Goal: Task Accomplishment & Management: Manage account settings

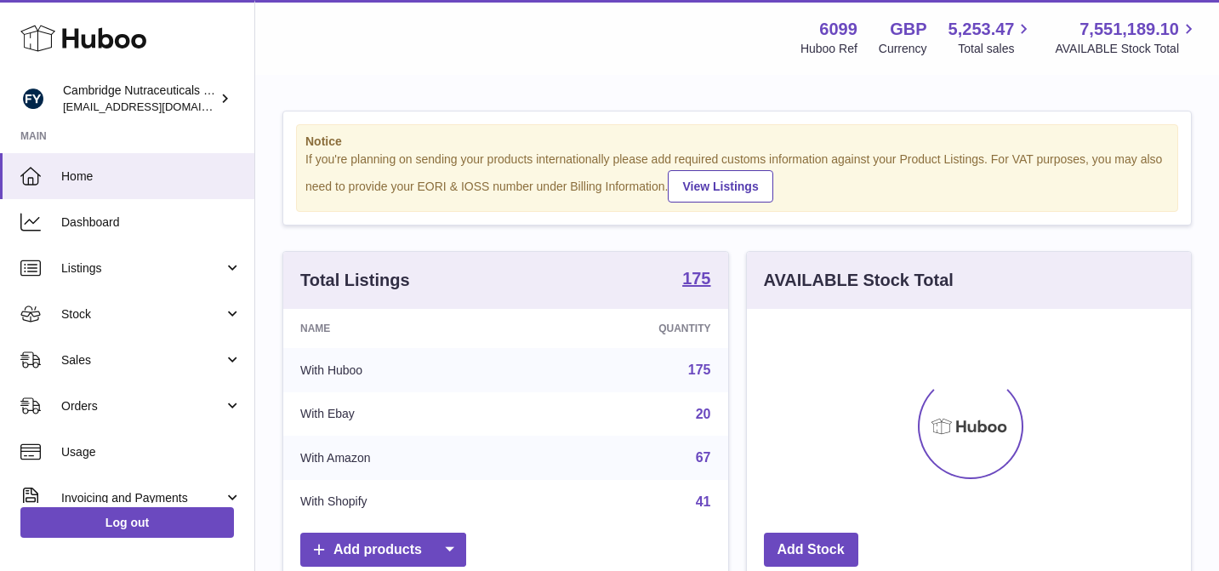
scroll to position [265, 444]
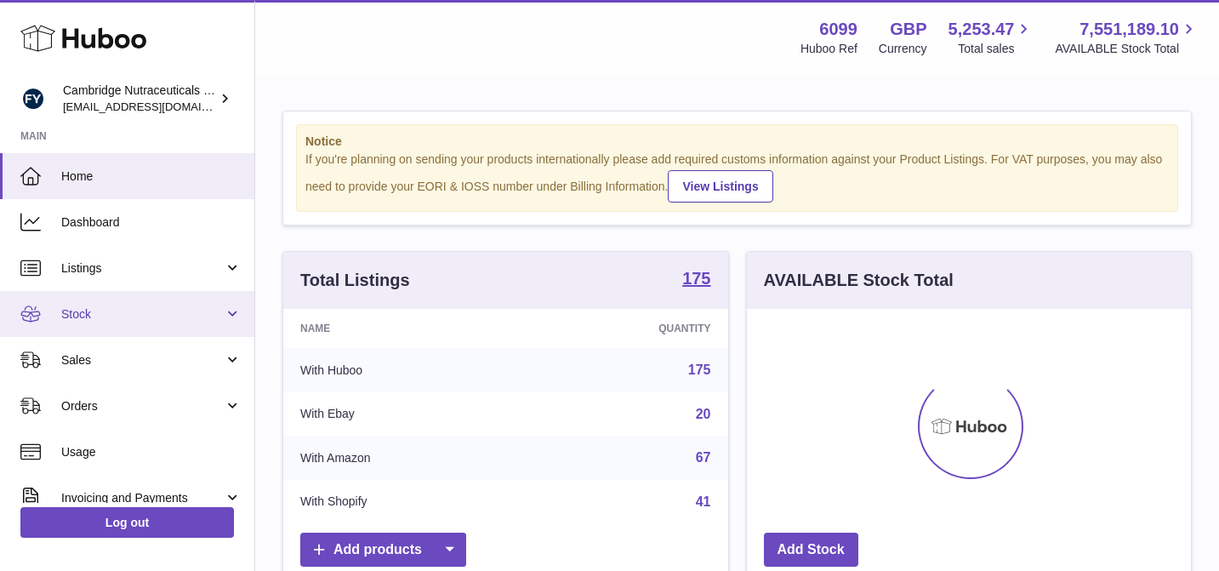
click at [142, 325] on link "Stock" at bounding box center [127, 314] width 254 height 46
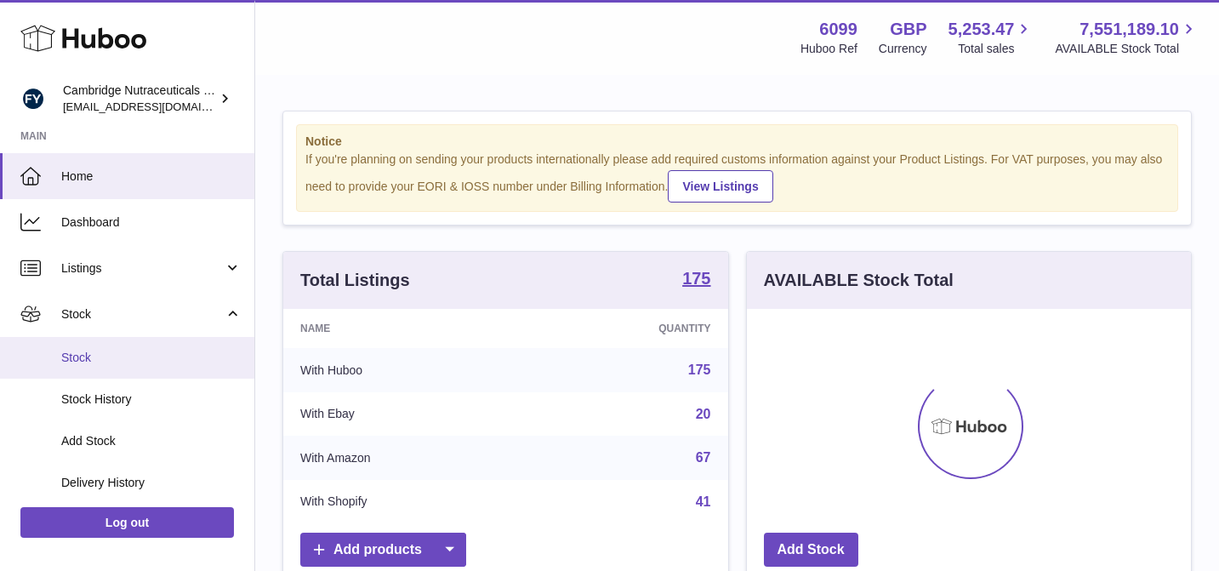
click at [156, 356] on span "Stock" at bounding box center [151, 358] width 180 height 16
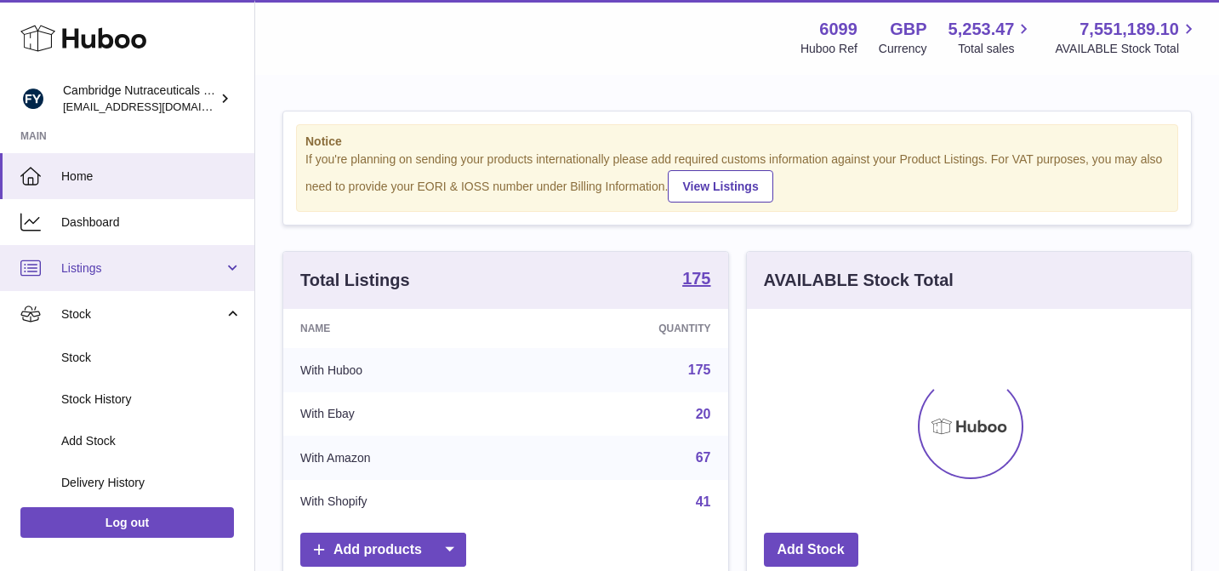
scroll to position [77, 0]
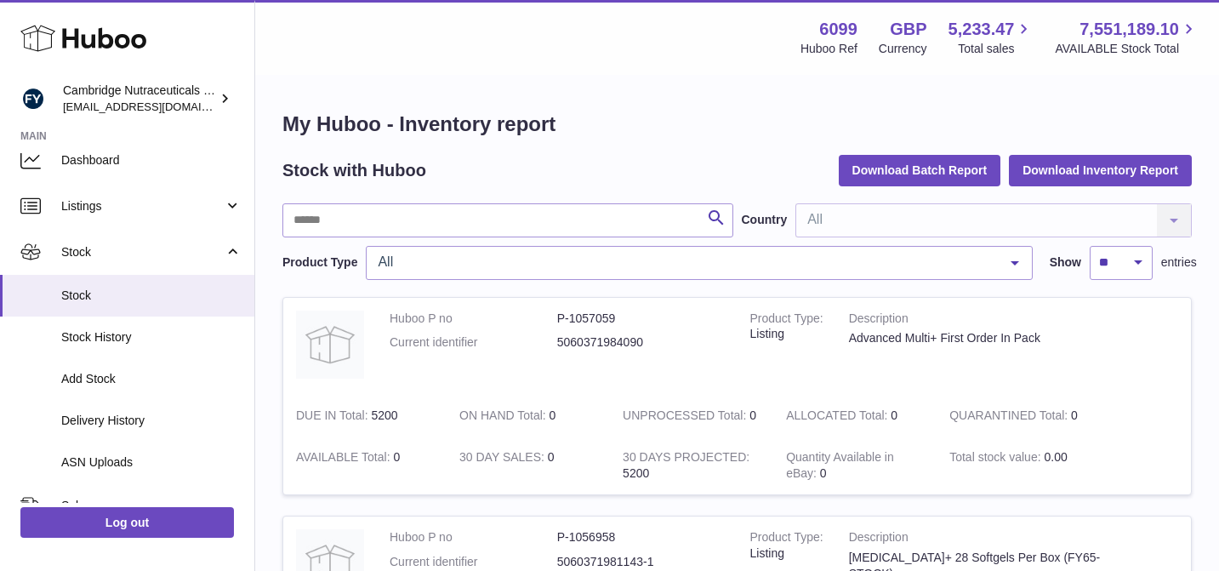
scroll to position [63, 0]
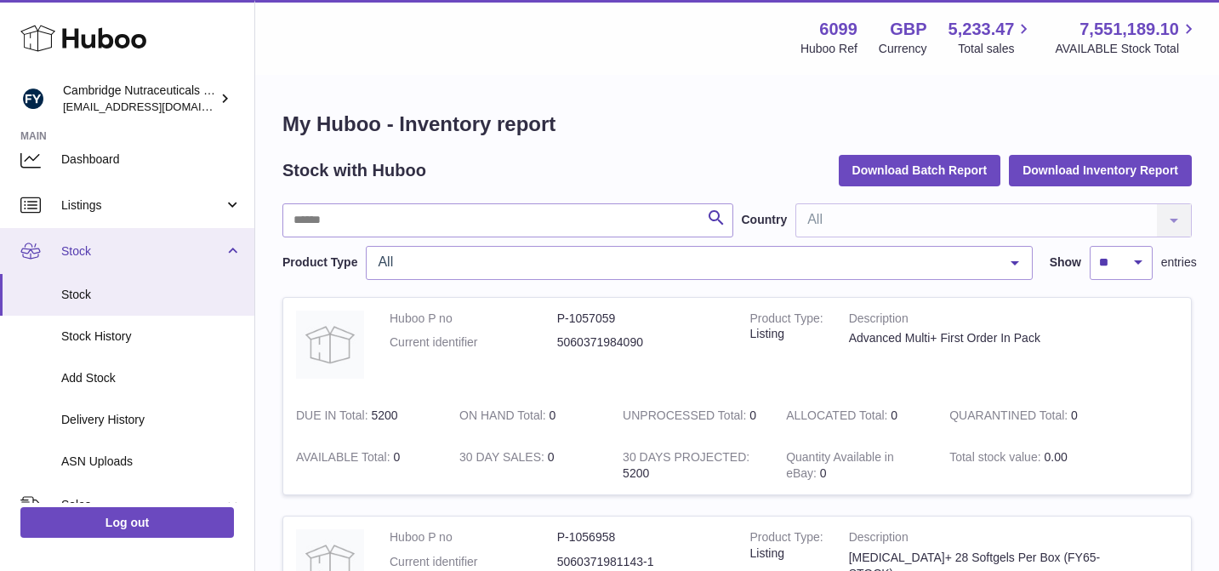
click at [234, 249] on link "Stock" at bounding box center [127, 251] width 254 height 46
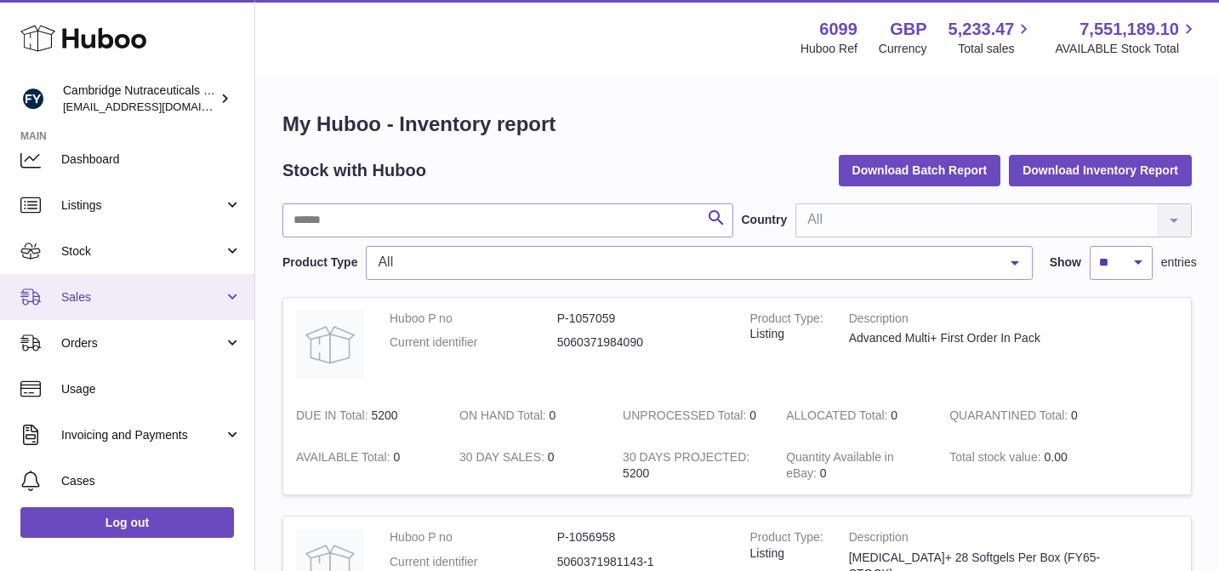
click at [176, 298] on span "Sales" at bounding box center [142, 297] width 162 height 16
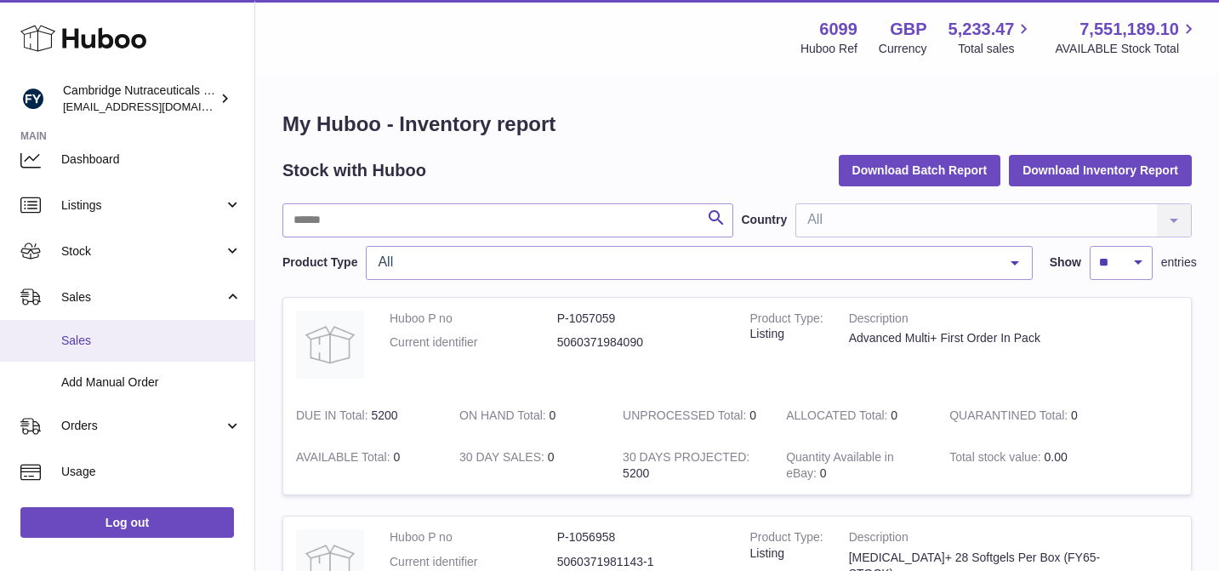
click at [164, 345] on span "Sales" at bounding box center [151, 341] width 180 height 16
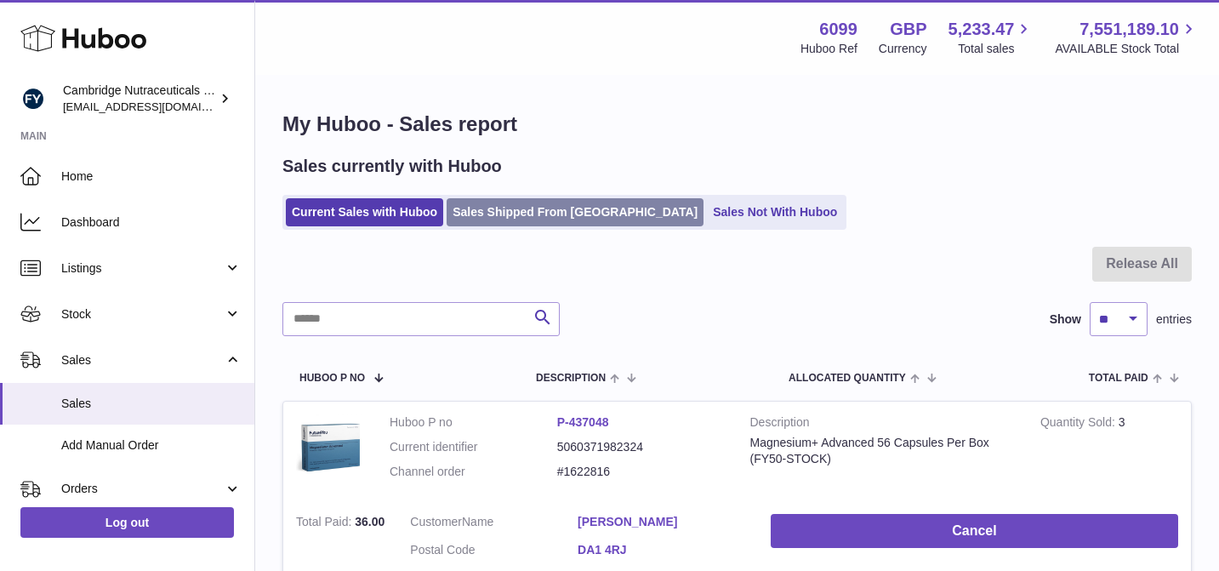
click at [520, 203] on link "Sales Shipped From [GEOGRAPHIC_DATA]" at bounding box center [575, 212] width 257 height 28
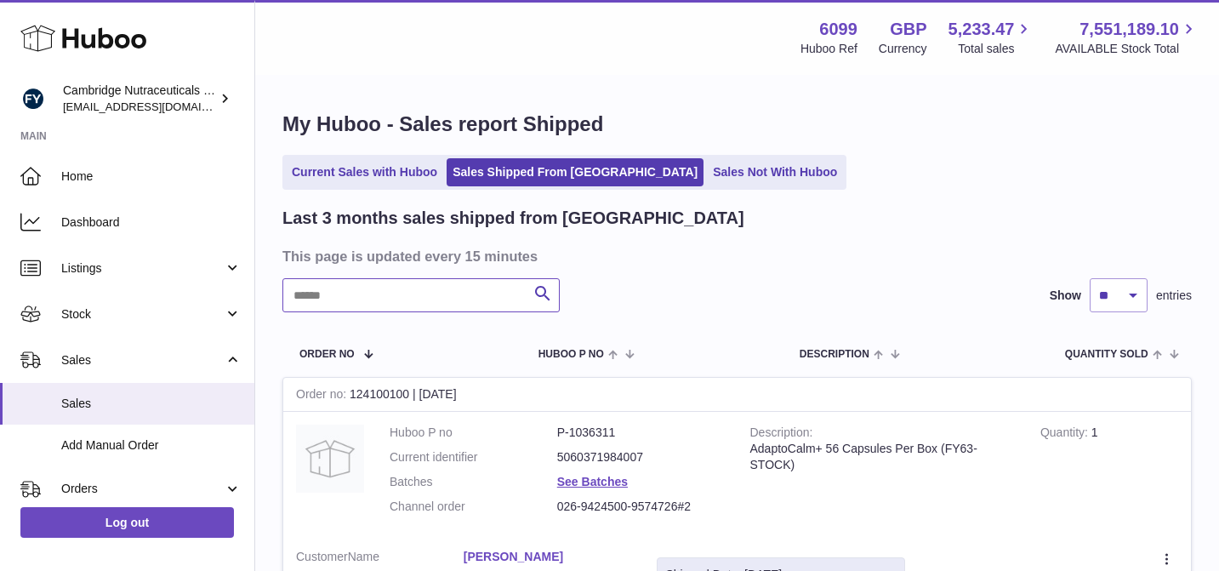
click at [420, 293] on input "text" at bounding box center [420, 295] width 277 height 34
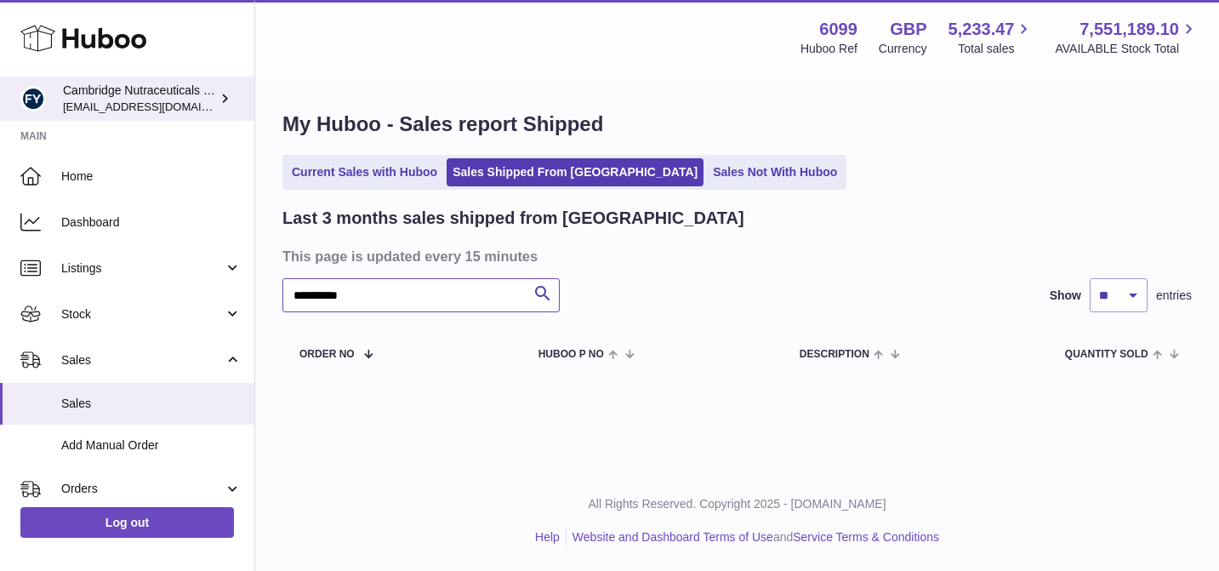
type input "**********"
click at [174, 98] on div "Cambridge Nutraceuticals Ltd huboo@camnutra.com" at bounding box center [139, 99] width 153 height 32
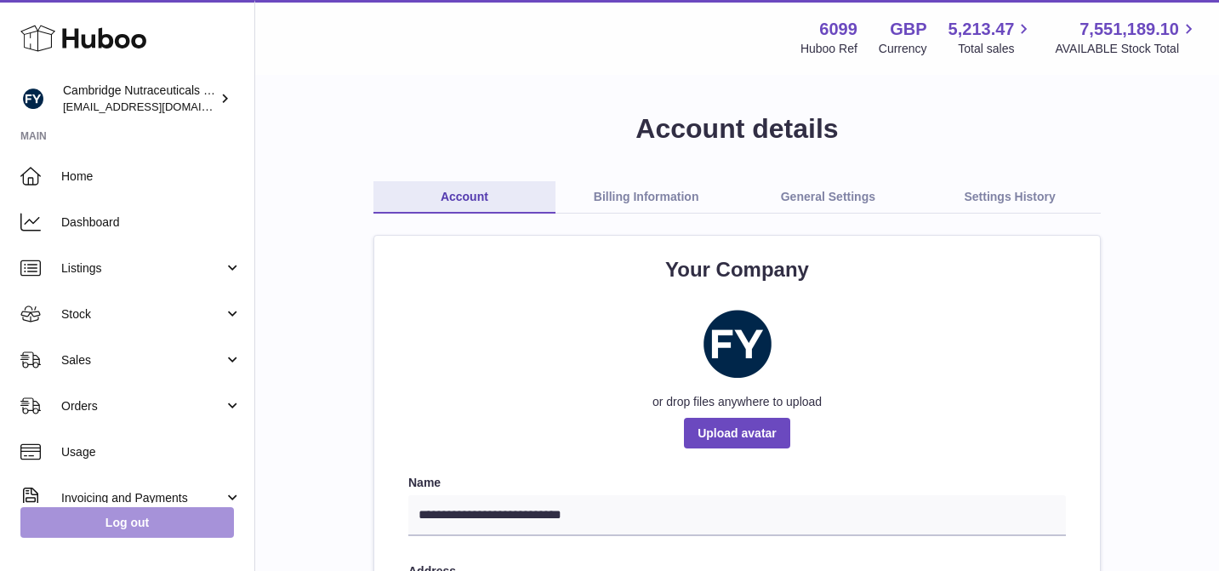
click at [121, 523] on link "Log out" at bounding box center [126, 522] width 213 height 31
